Goal: Information Seeking & Learning: Learn about a topic

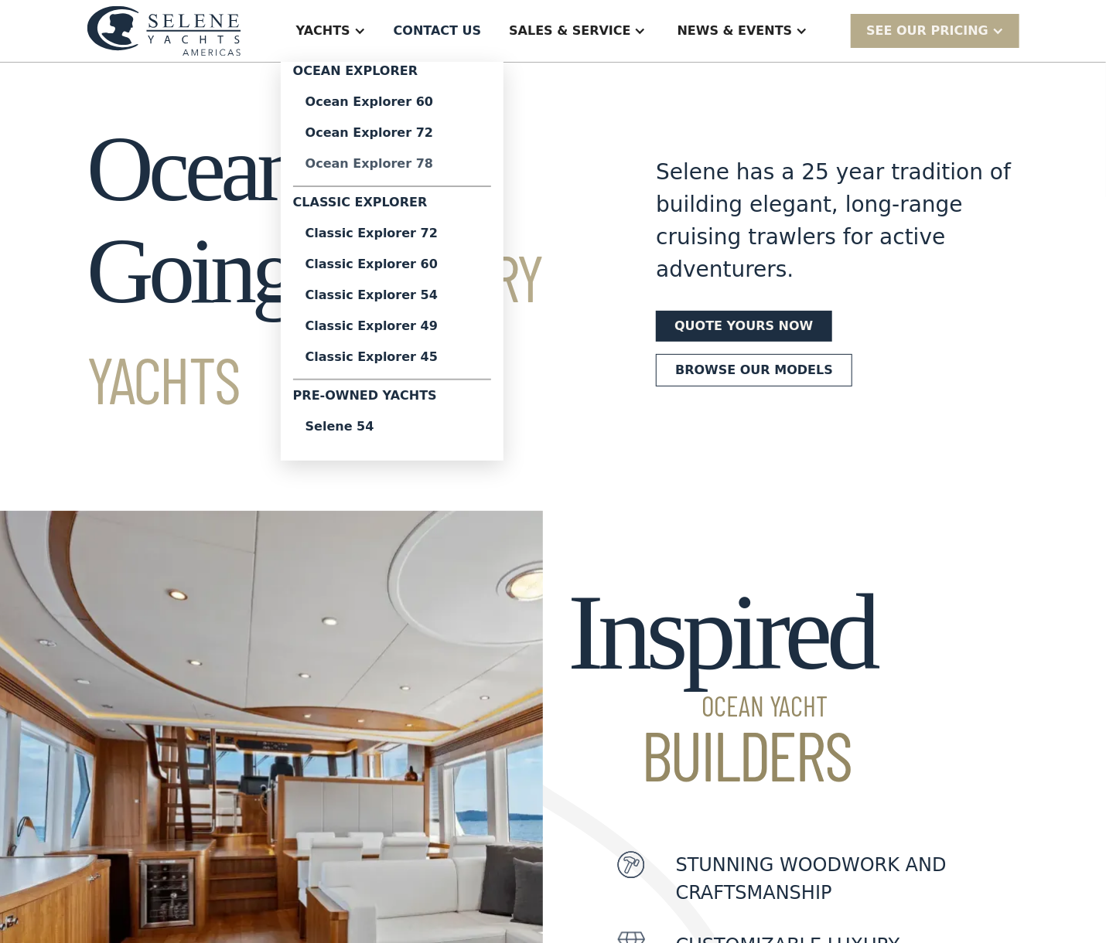
click at [425, 161] on div "Ocean Explorer 78" at bounding box center [391, 164] width 173 height 12
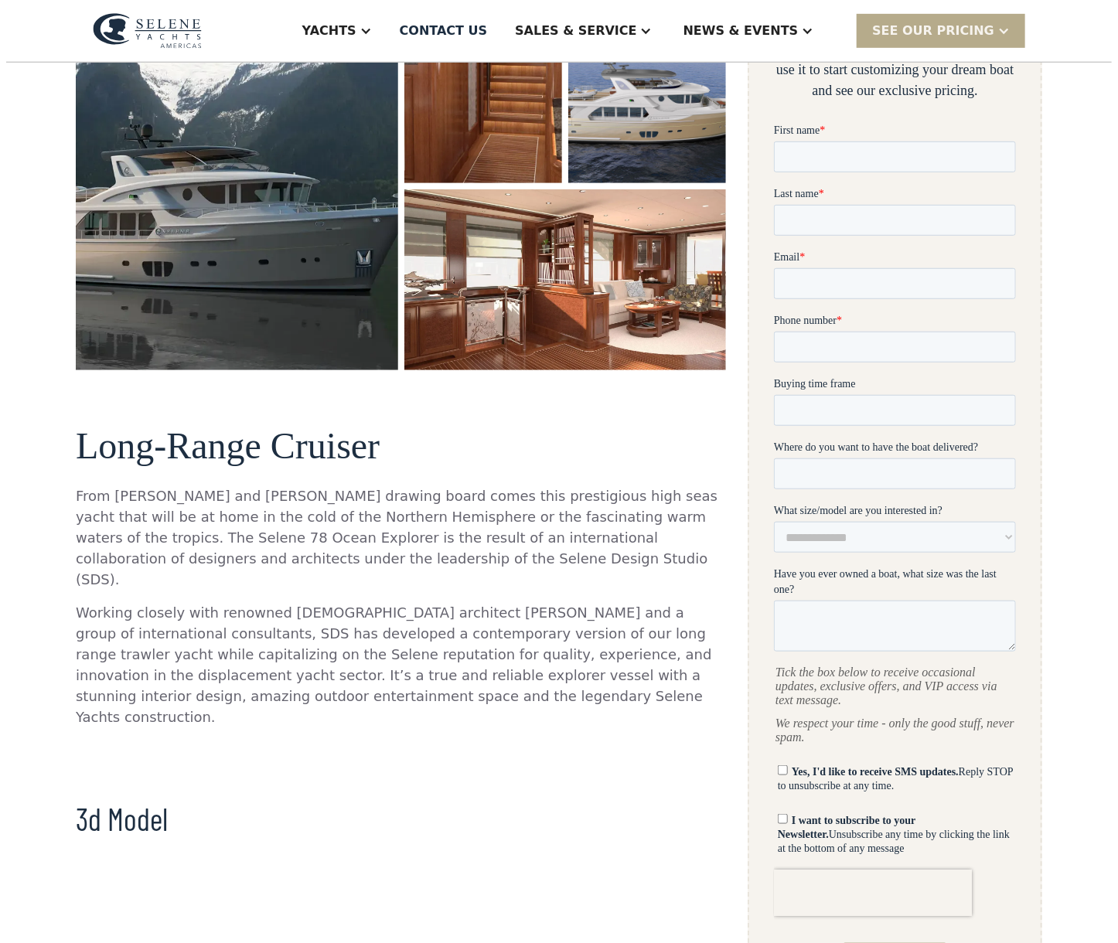
scroll to position [77, 0]
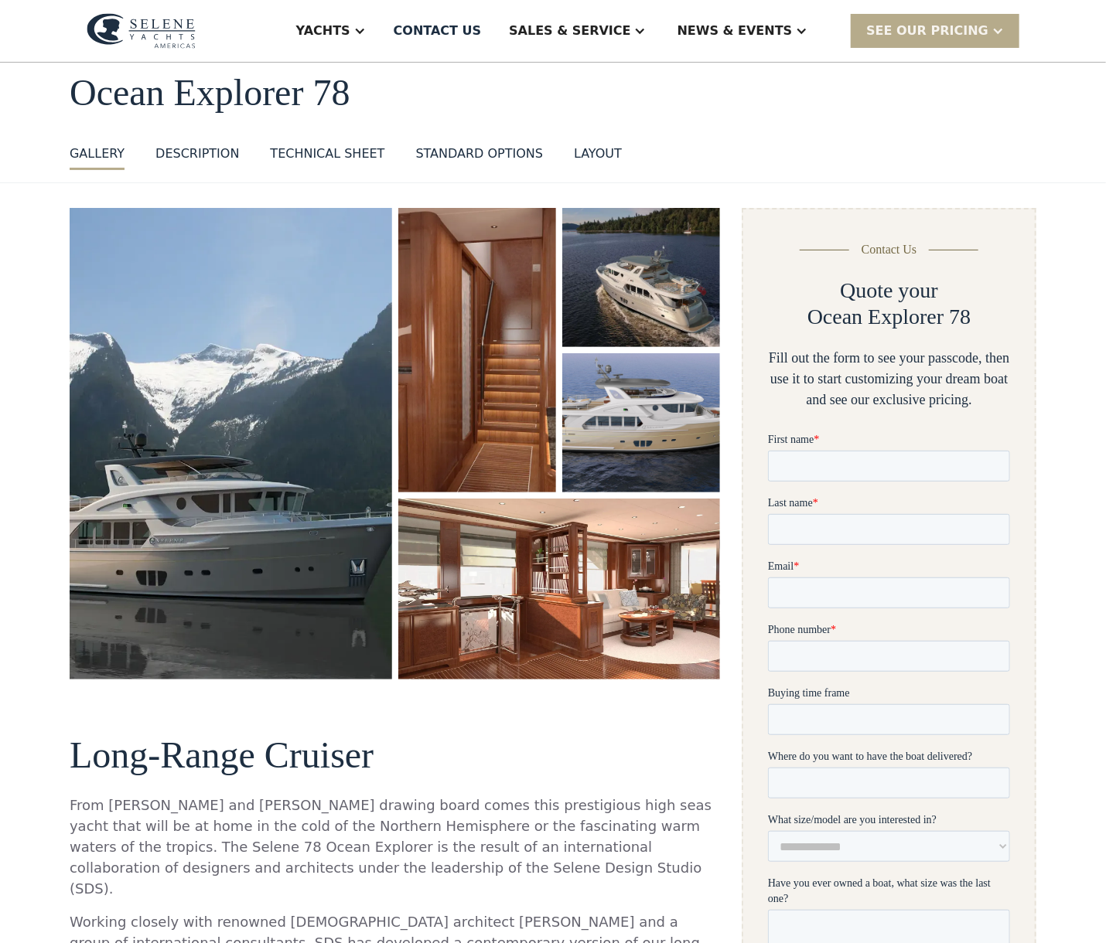
click at [272, 442] on img "open lightbox" at bounding box center [231, 444] width 322 height 472
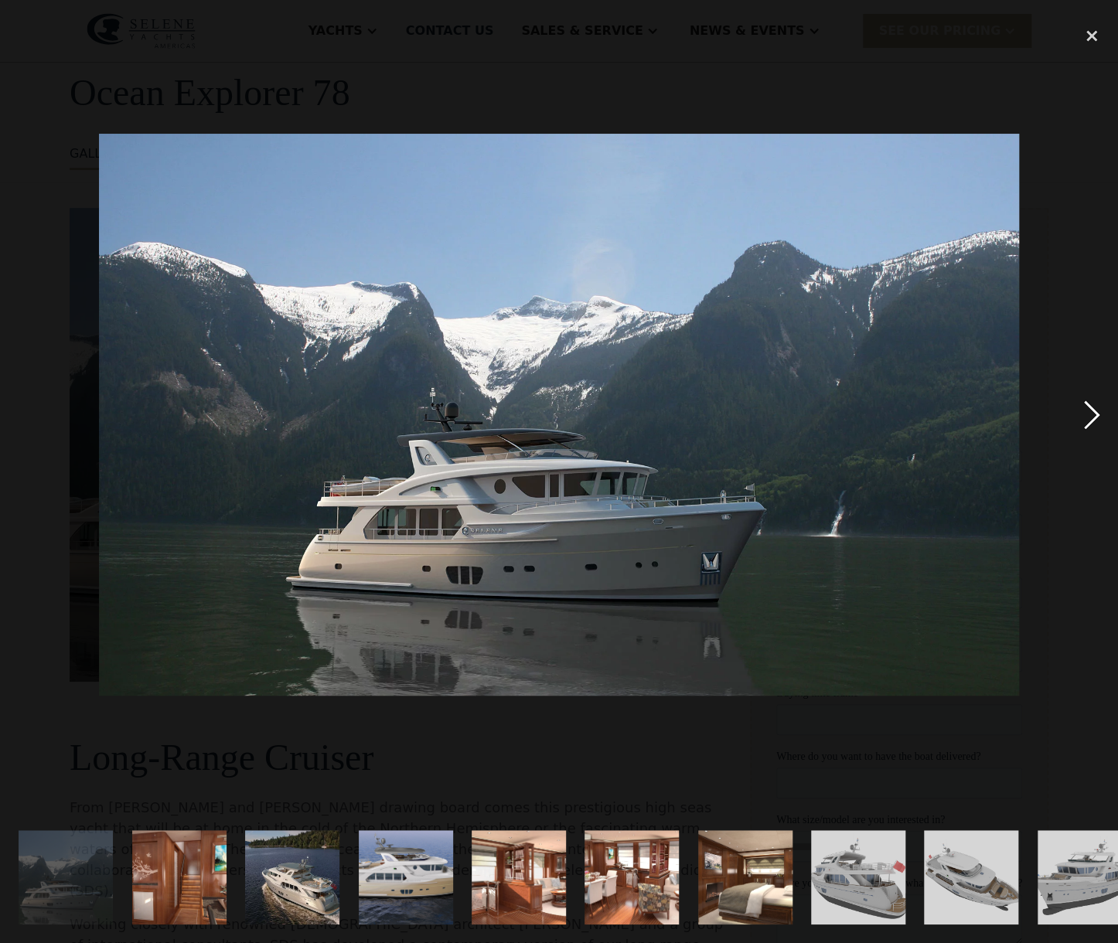
click at [1095, 415] on div "next image" at bounding box center [1092, 415] width 53 height 793
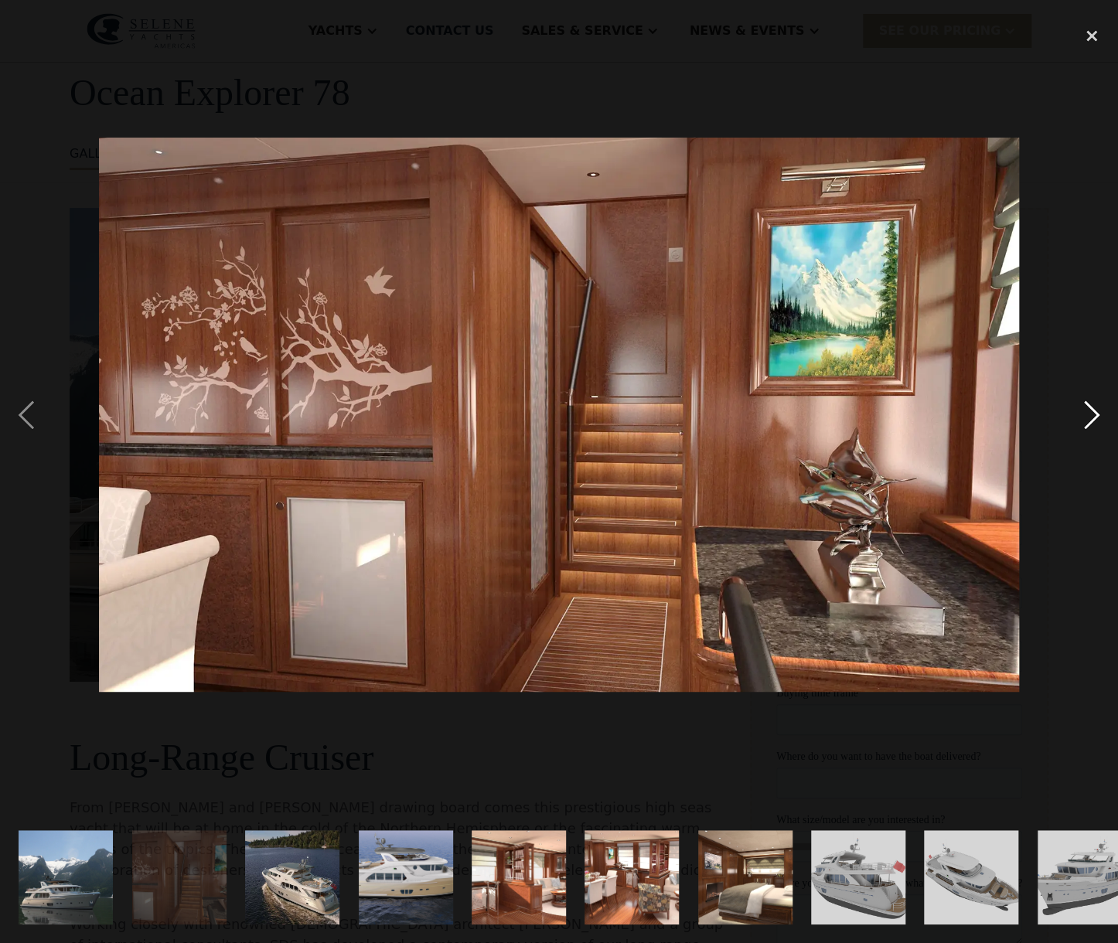
click at [1095, 415] on div "next image" at bounding box center [1092, 415] width 53 height 793
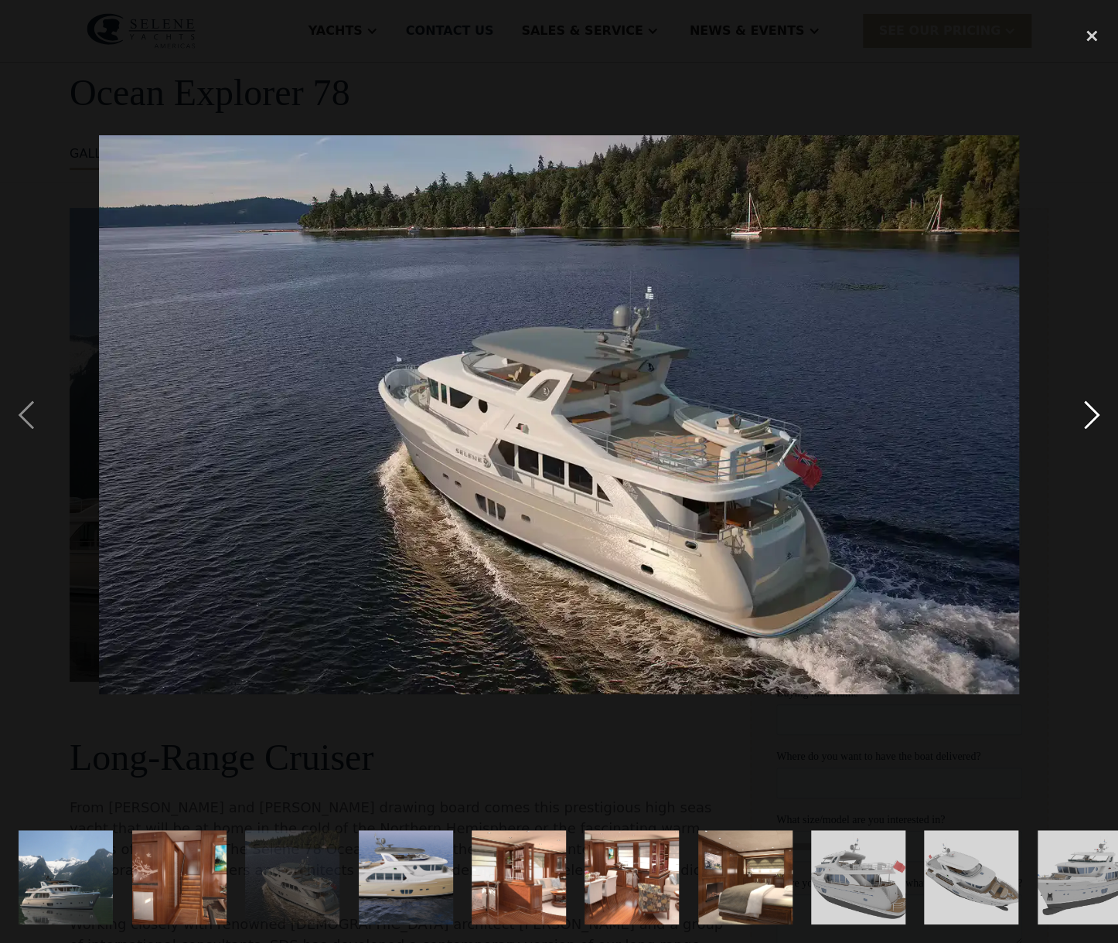
click at [1095, 415] on div "next image" at bounding box center [1092, 415] width 53 height 793
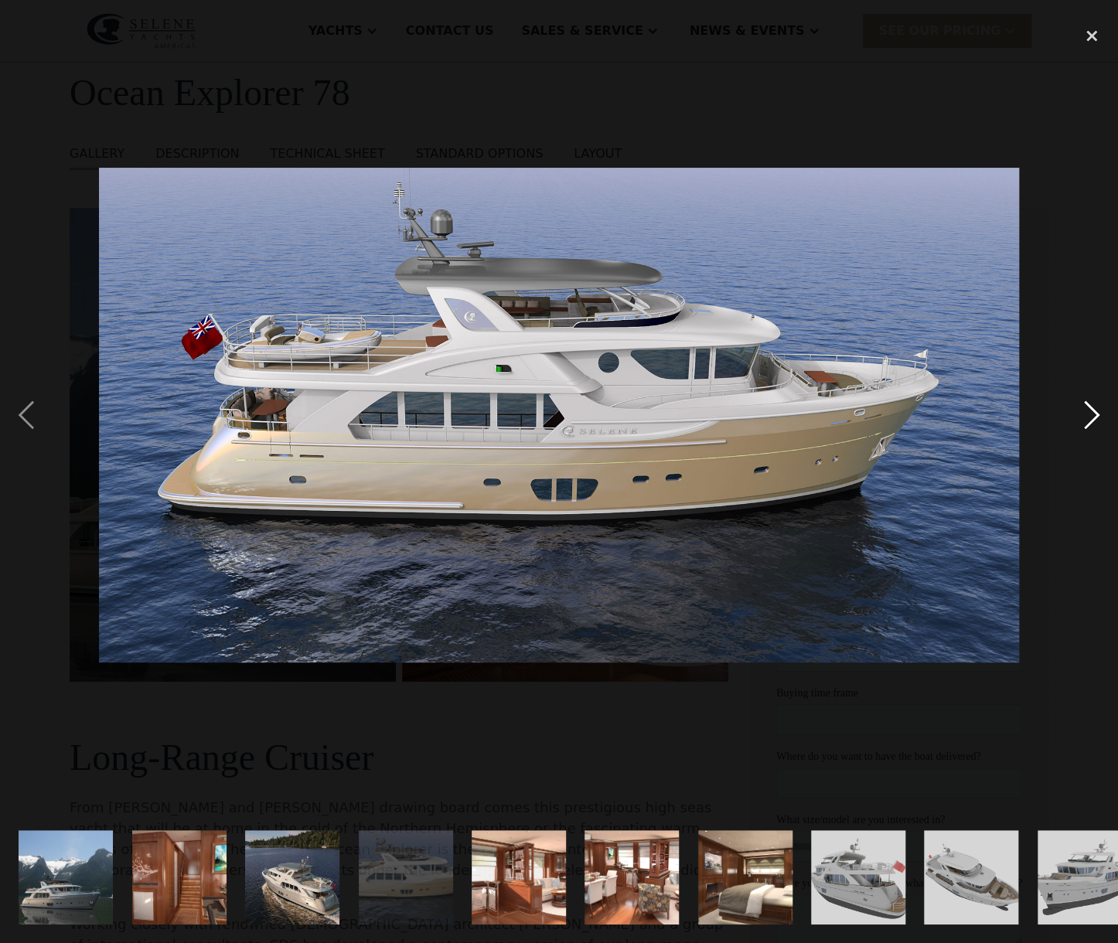
click at [1095, 415] on div "next image" at bounding box center [1092, 415] width 53 height 793
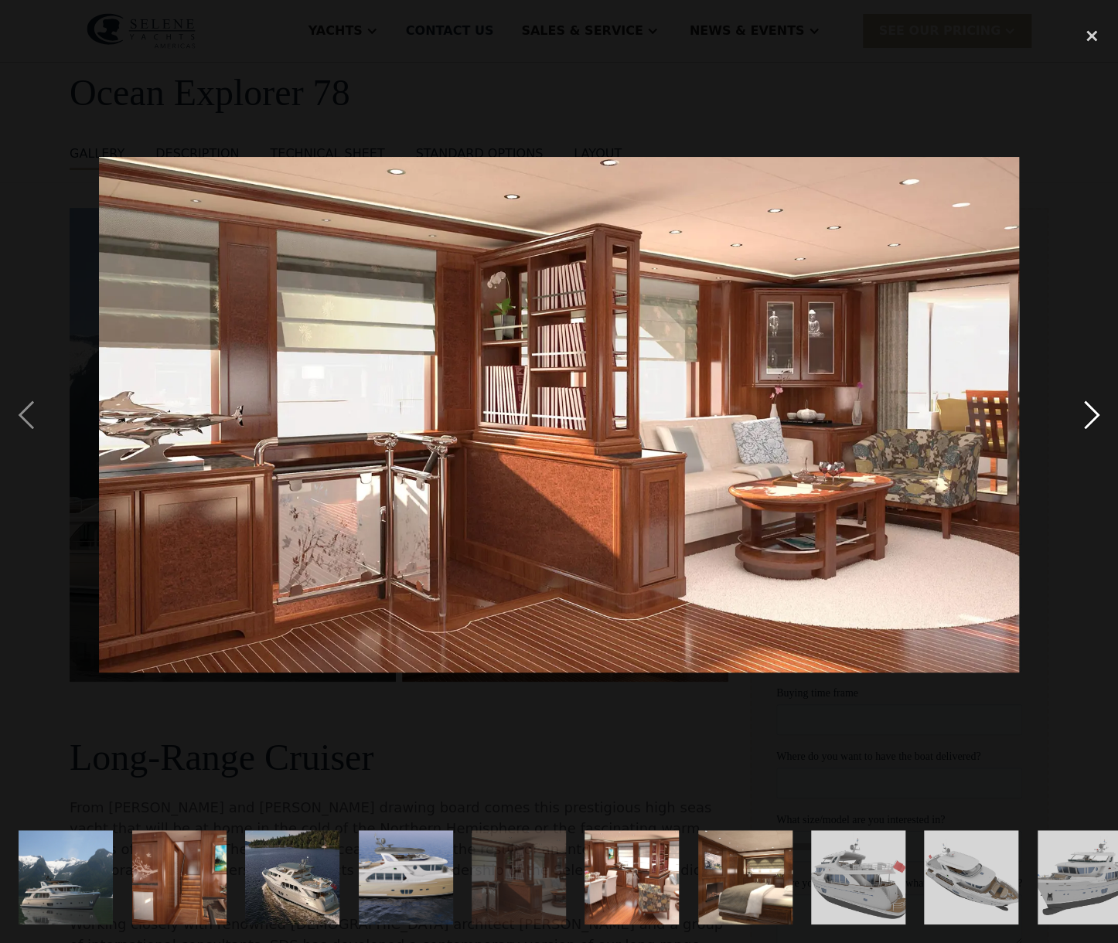
click at [1095, 415] on div "next image" at bounding box center [1092, 415] width 53 height 793
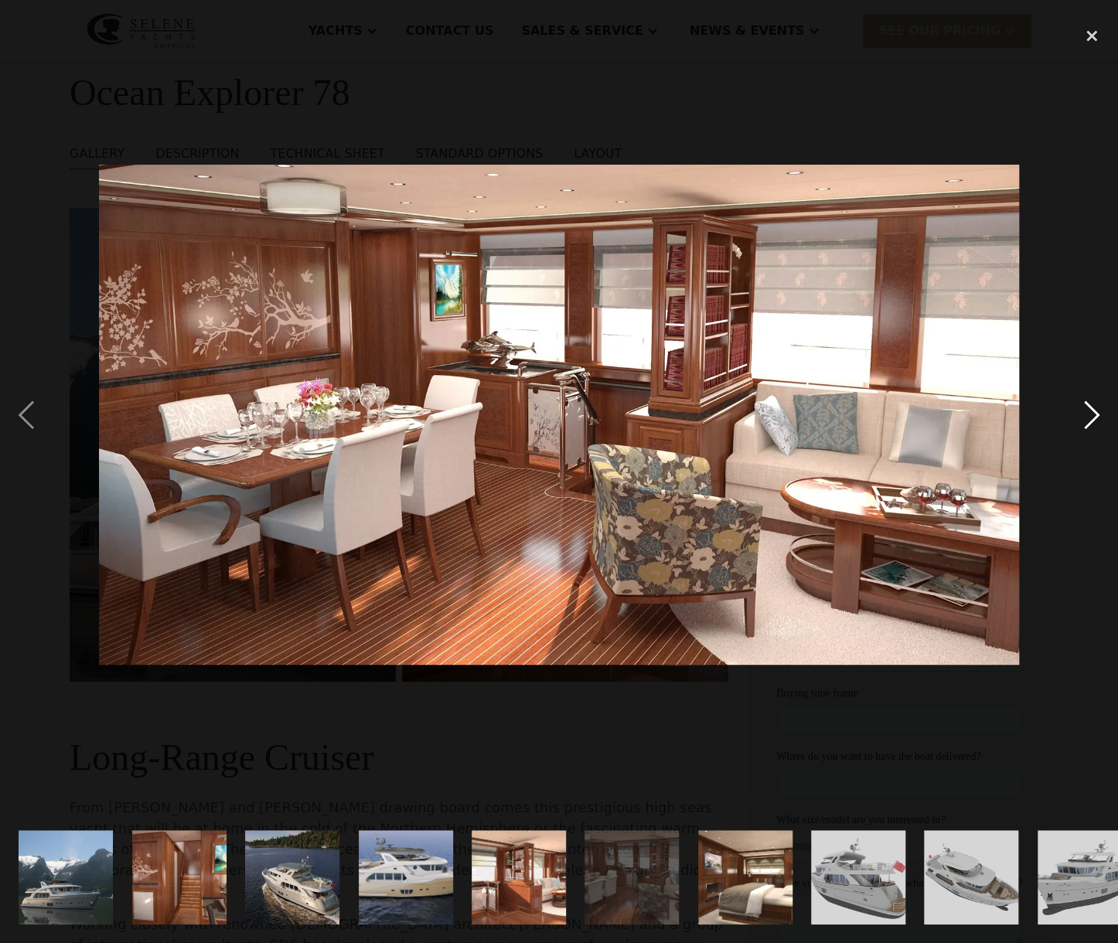
click at [1095, 415] on div "next image" at bounding box center [1092, 415] width 53 height 793
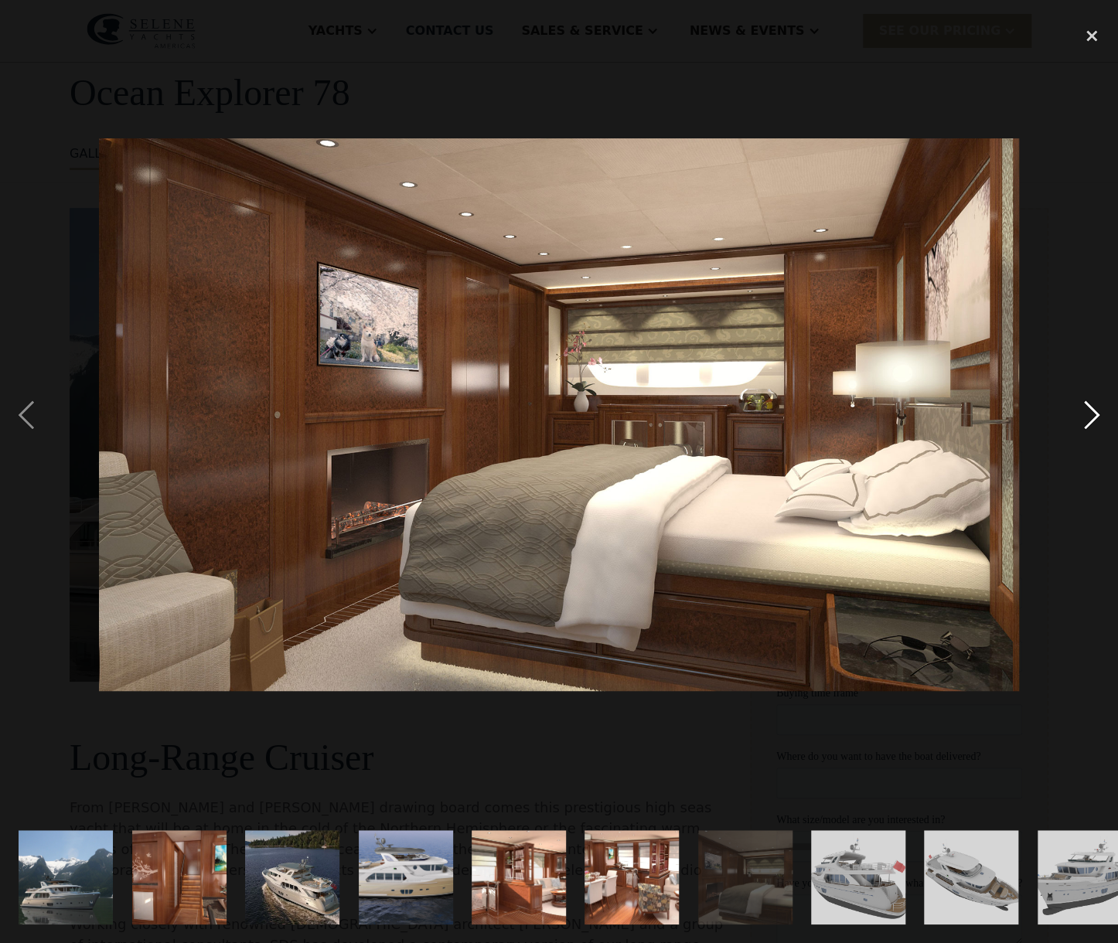
click at [1095, 415] on div "next image" at bounding box center [1092, 415] width 53 height 793
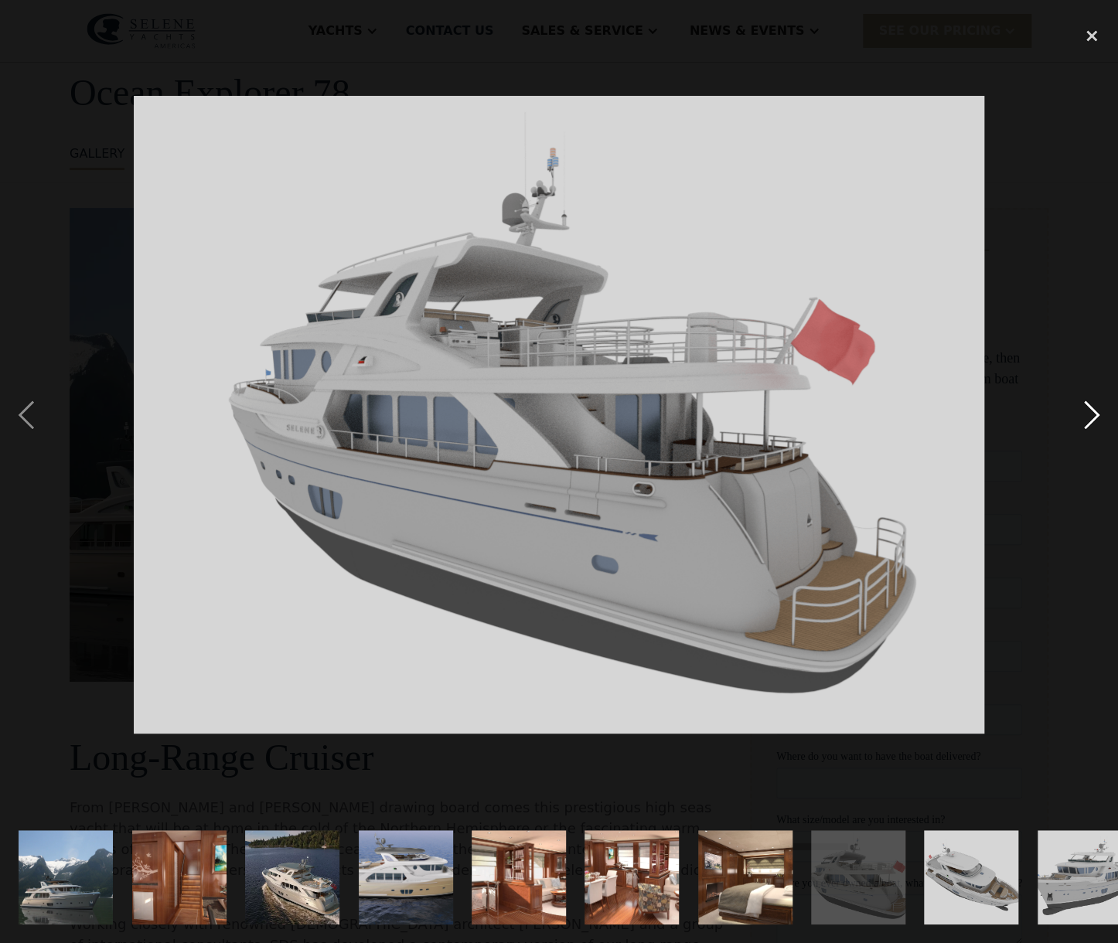
click at [1095, 415] on div "next image" at bounding box center [1092, 415] width 53 height 793
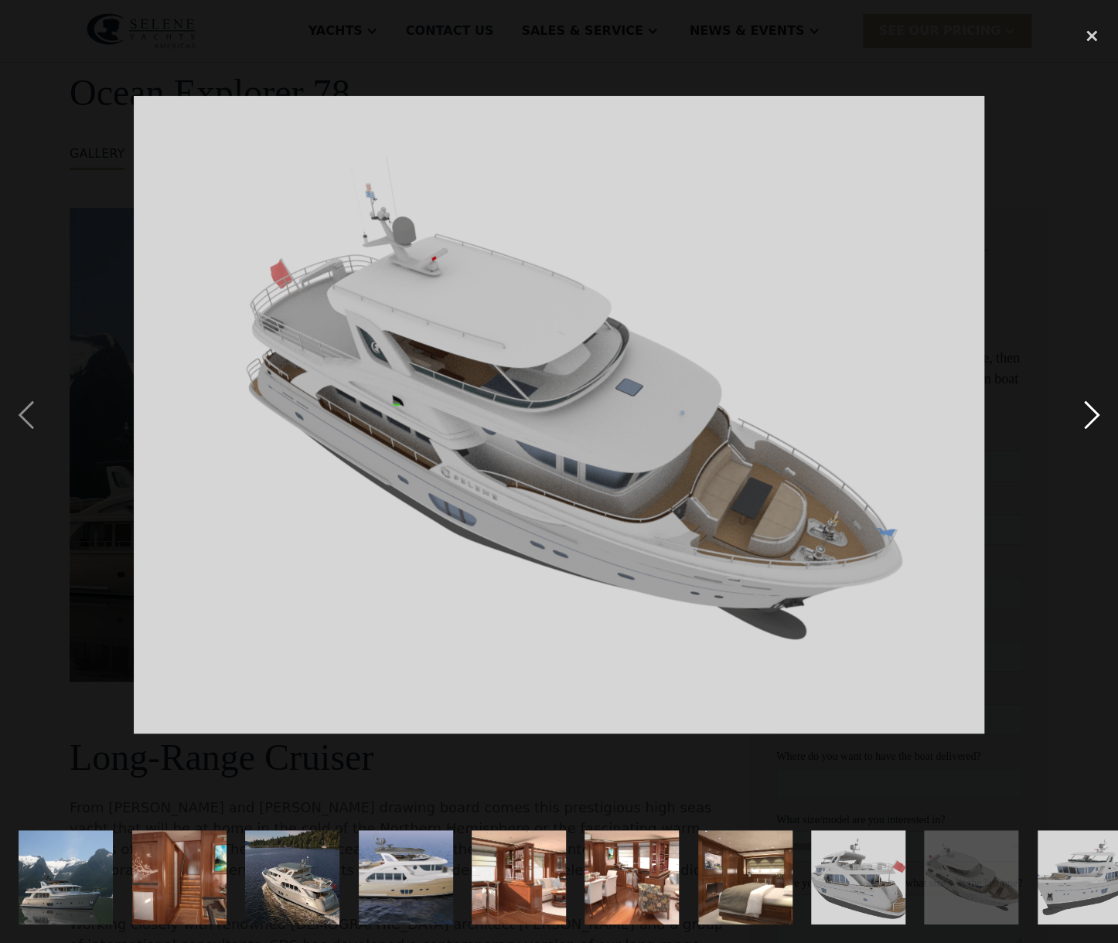
click at [1096, 411] on div "next image" at bounding box center [1092, 415] width 53 height 793
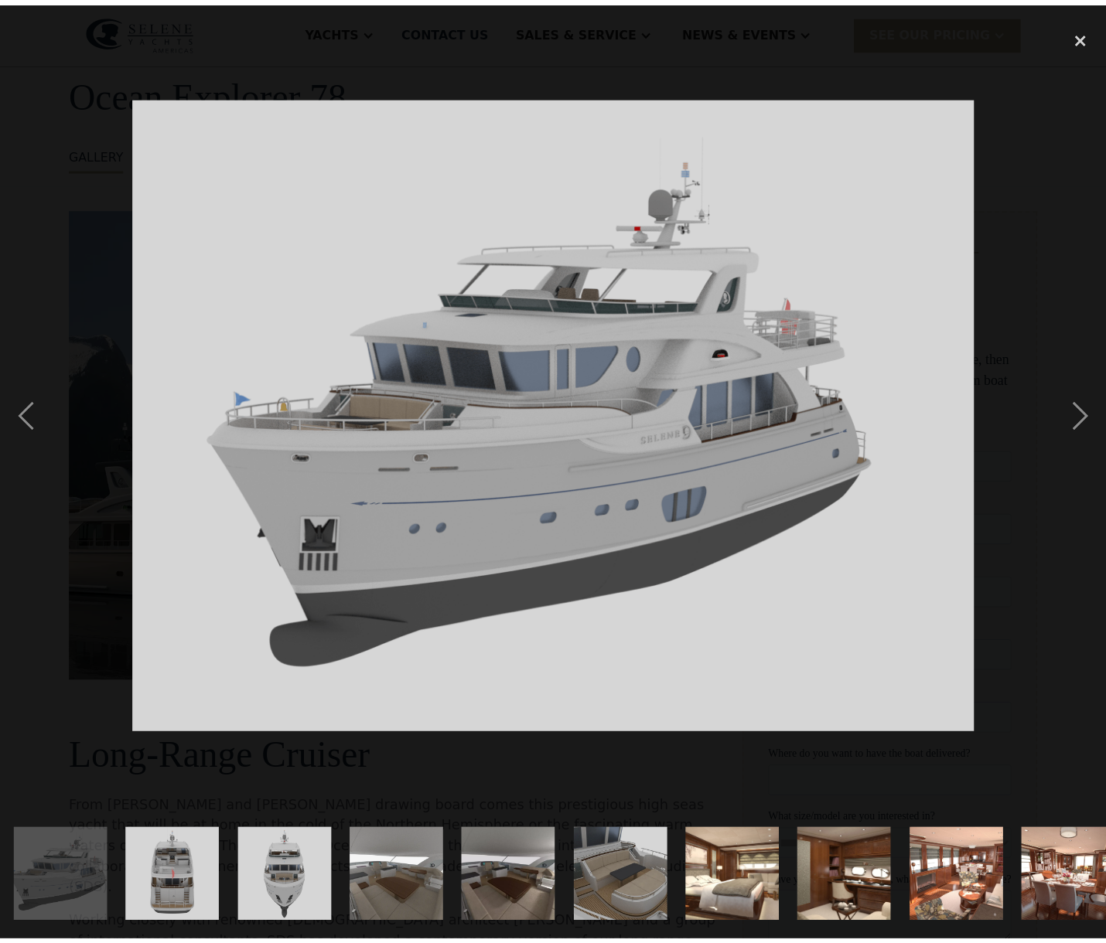
scroll to position [0, 1028]
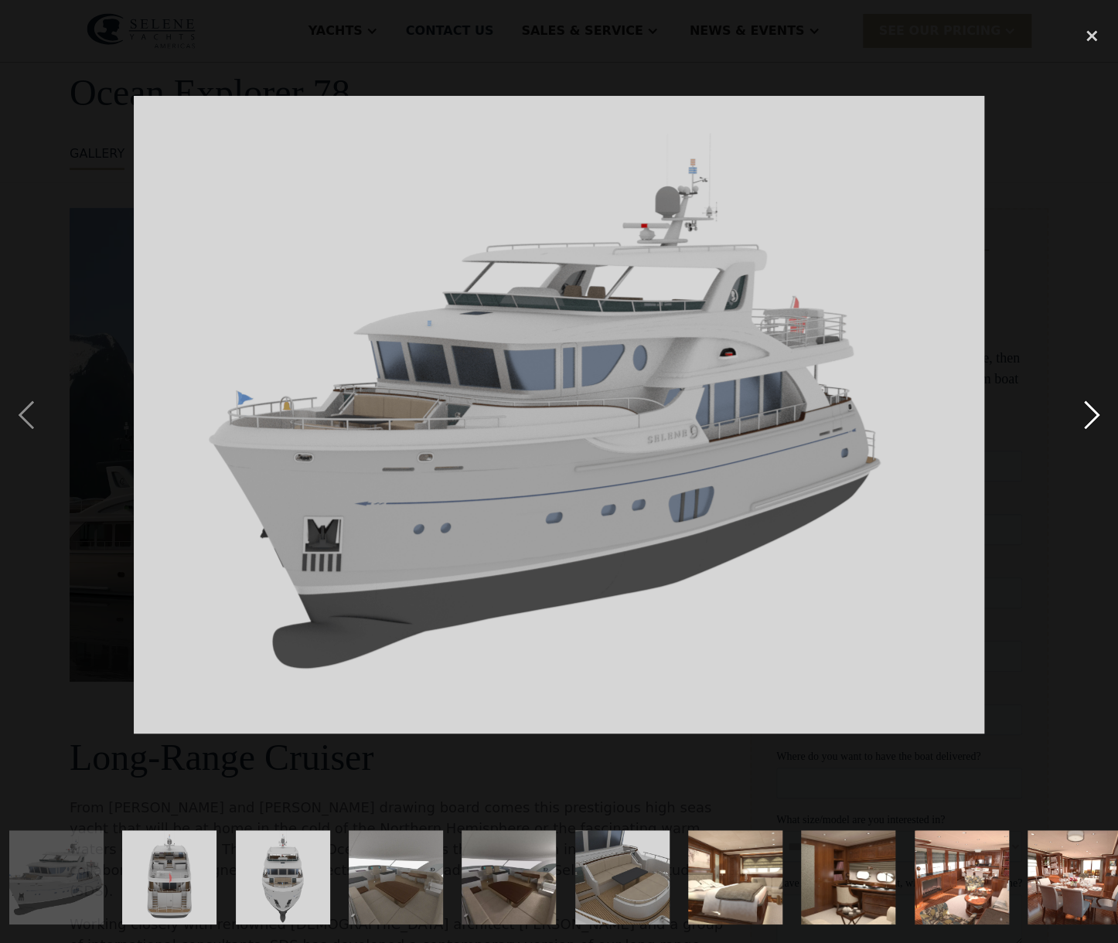
click at [1094, 412] on div "next image" at bounding box center [1092, 415] width 53 height 793
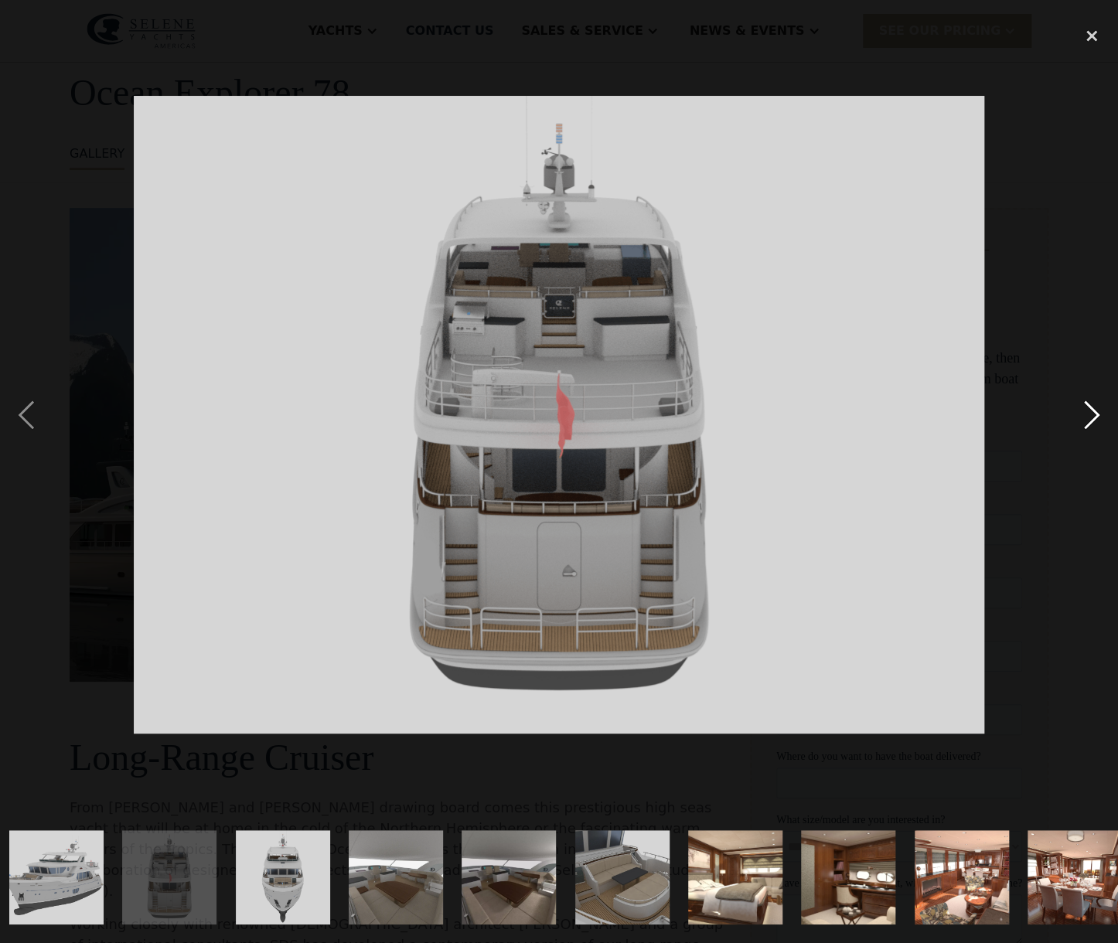
click at [1094, 412] on div "next image" at bounding box center [1092, 415] width 53 height 793
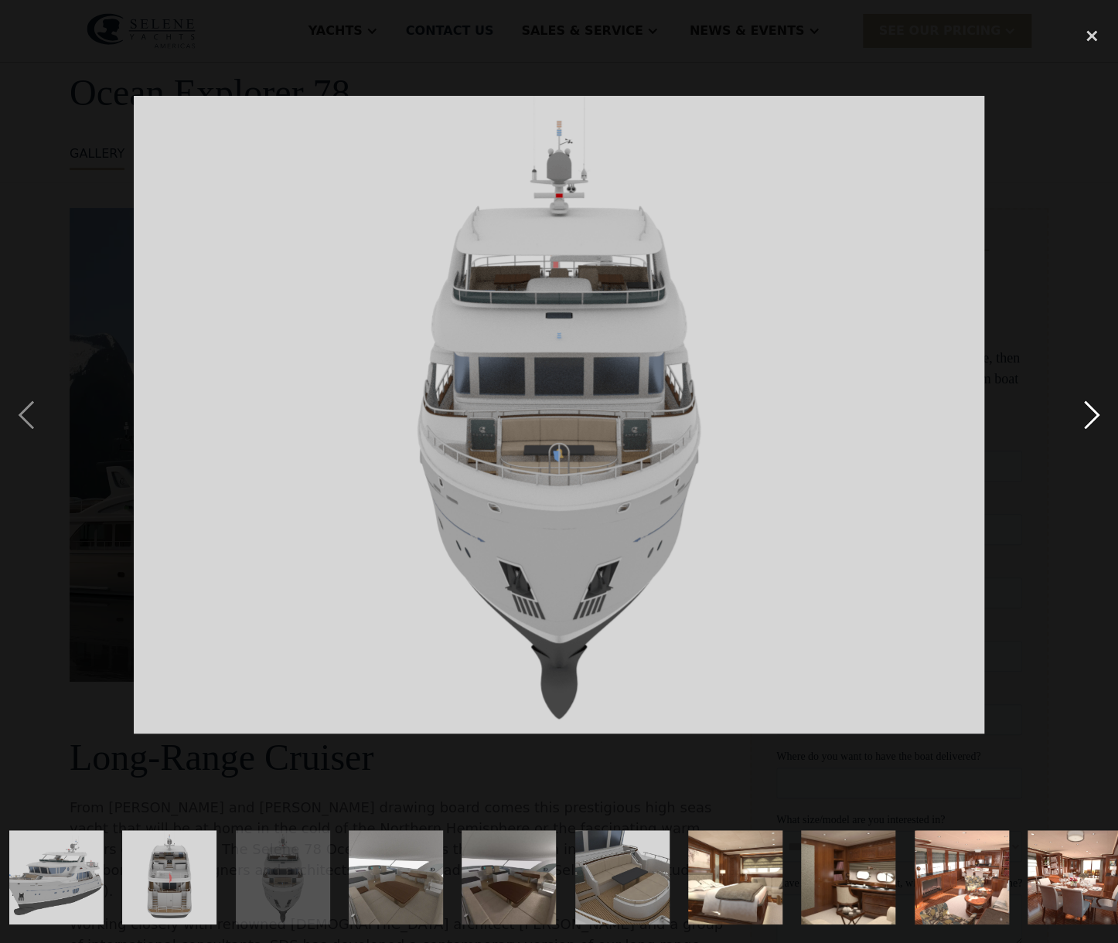
click at [1094, 412] on div "next image" at bounding box center [1092, 415] width 53 height 793
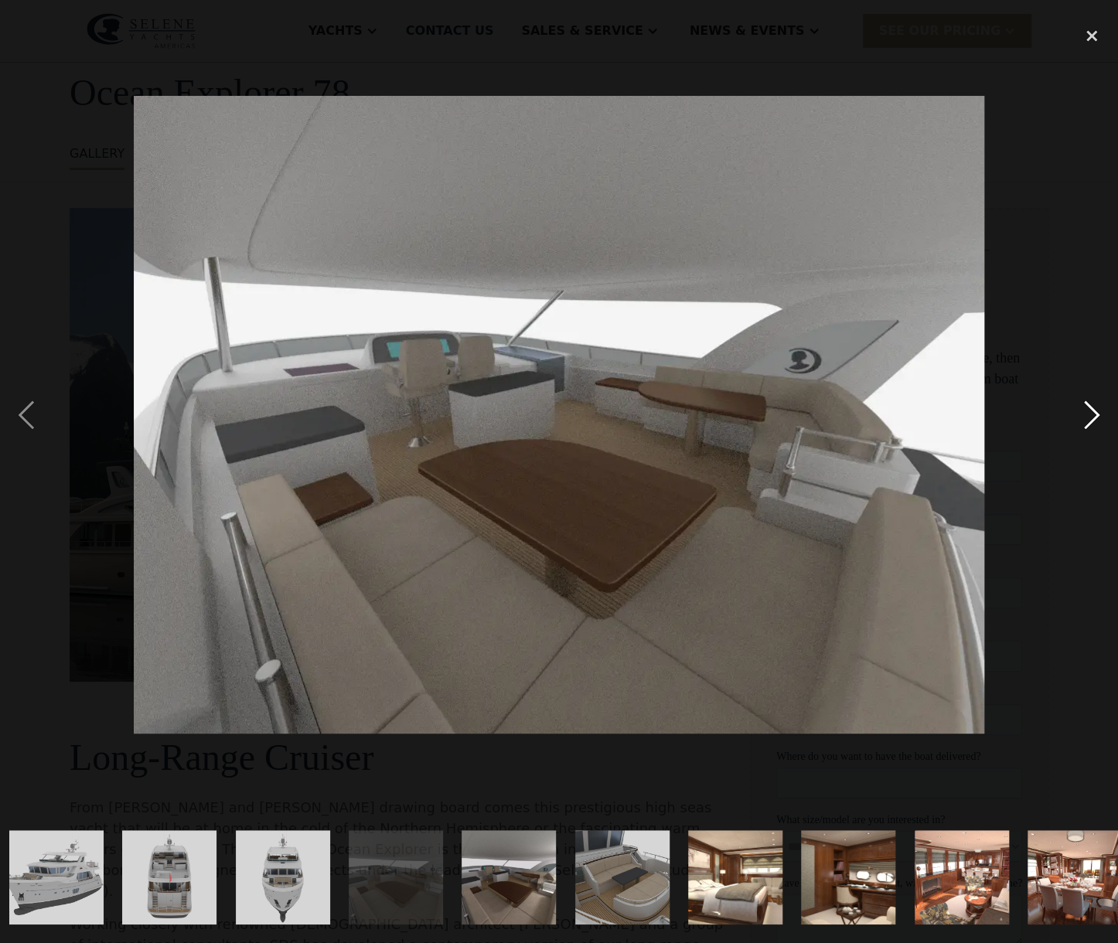
click at [1094, 412] on div "next image" at bounding box center [1092, 415] width 53 height 793
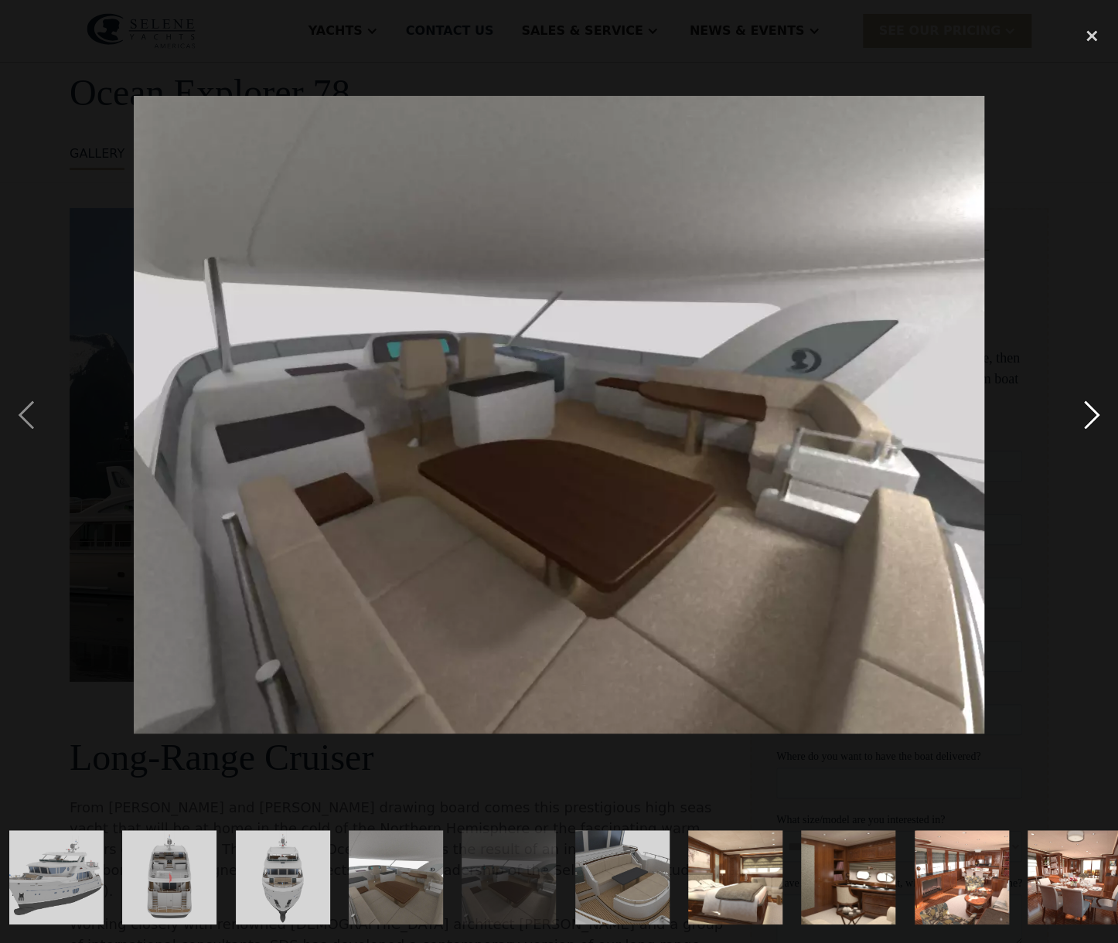
click at [1094, 412] on div "next image" at bounding box center [1092, 415] width 53 height 793
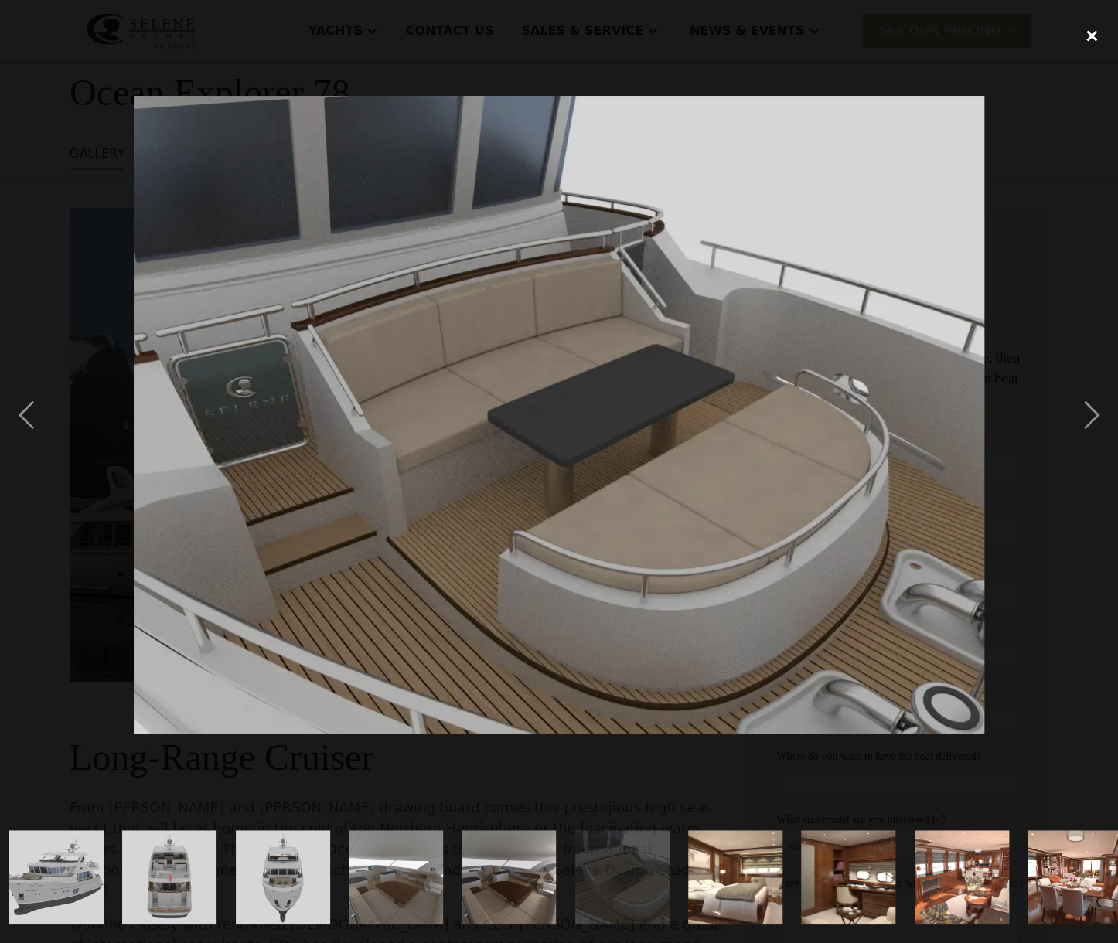
click at [1095, 32] on div "close lightbox" at bounding box center [1092, 36] width 53 height 34
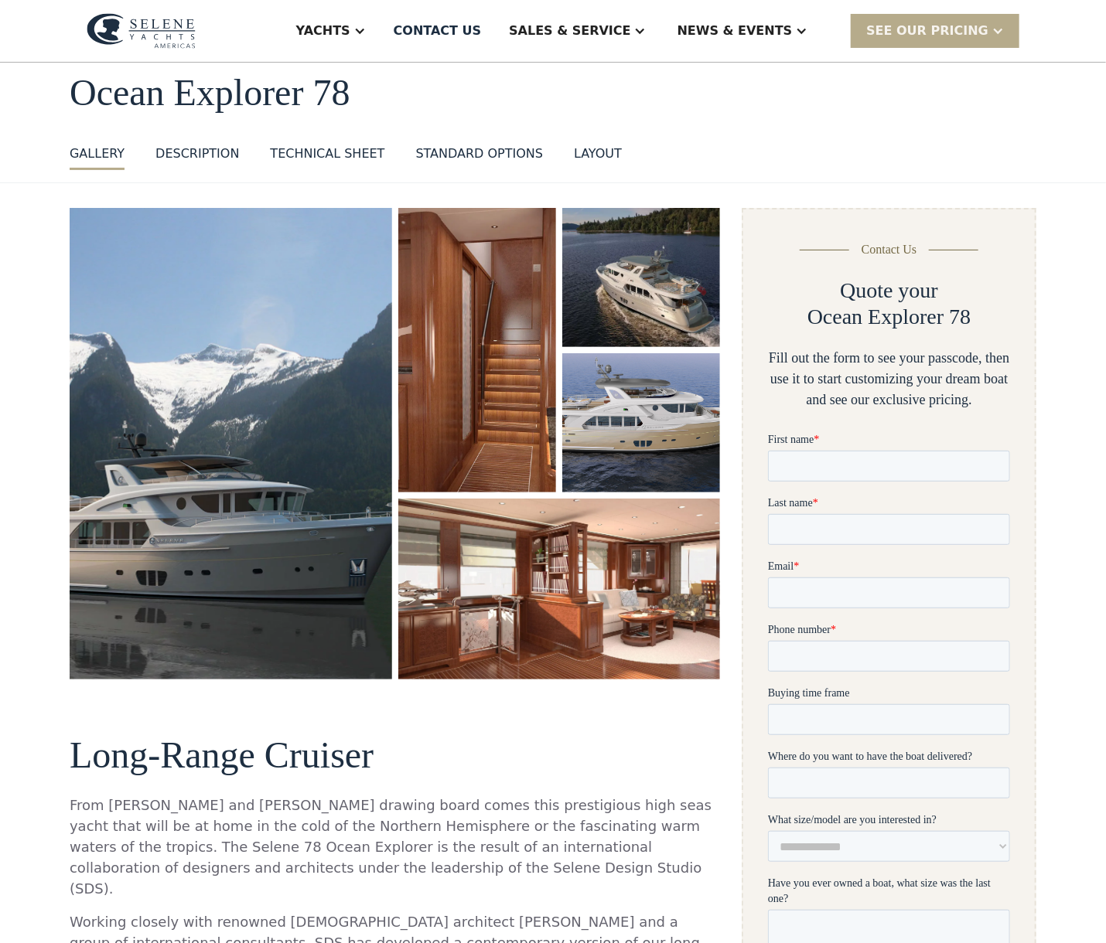
scroll to position [0, 0]
